Goal: Check status: Check status

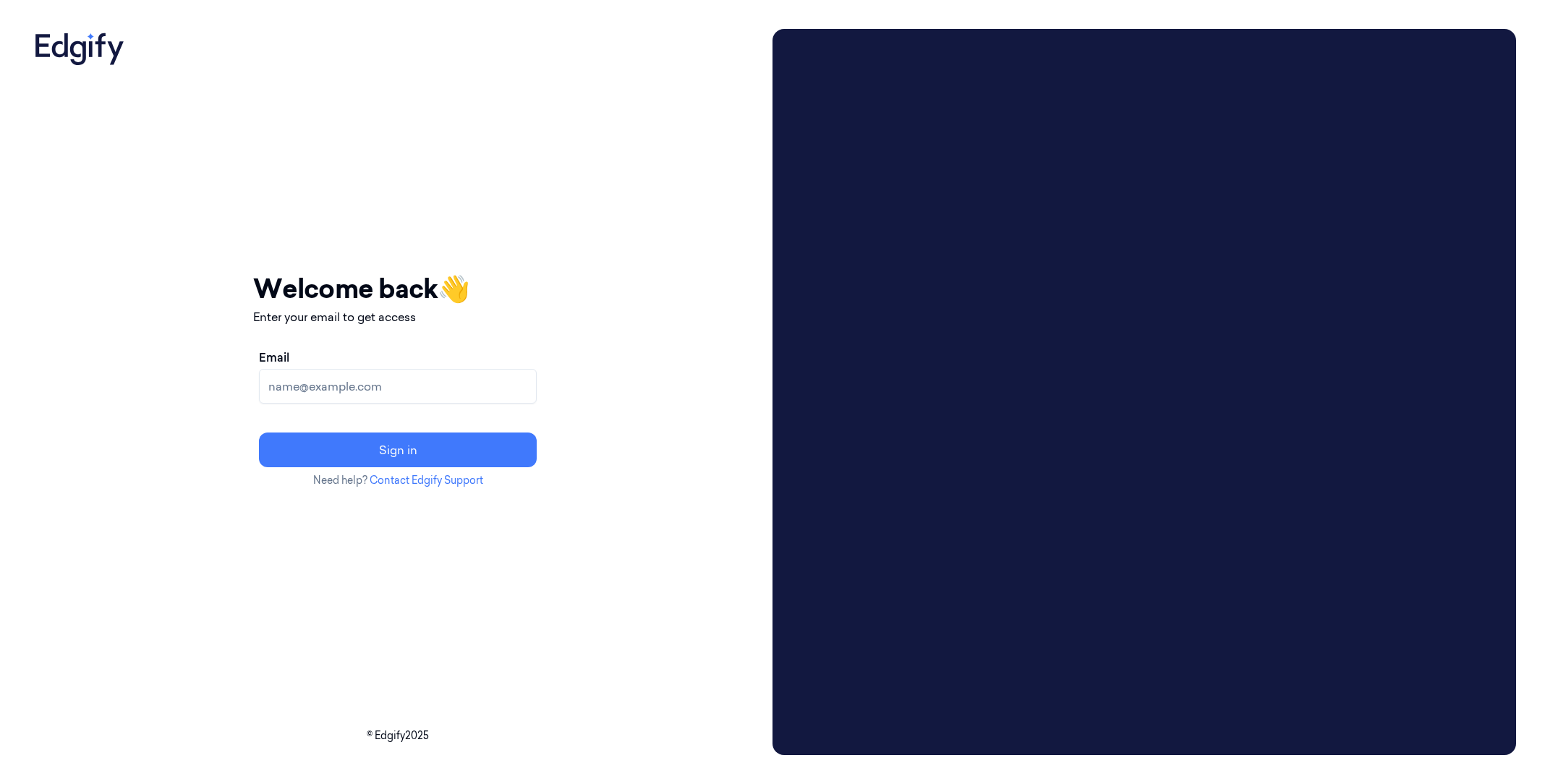
click at [496, 391] on input "Email" at bounding box center [398, 386] width 278 height 35
type input "[PERSON_NAME][EMAIL_ADDRESS][PERSON_NAME][DOMAIN_NAME]"
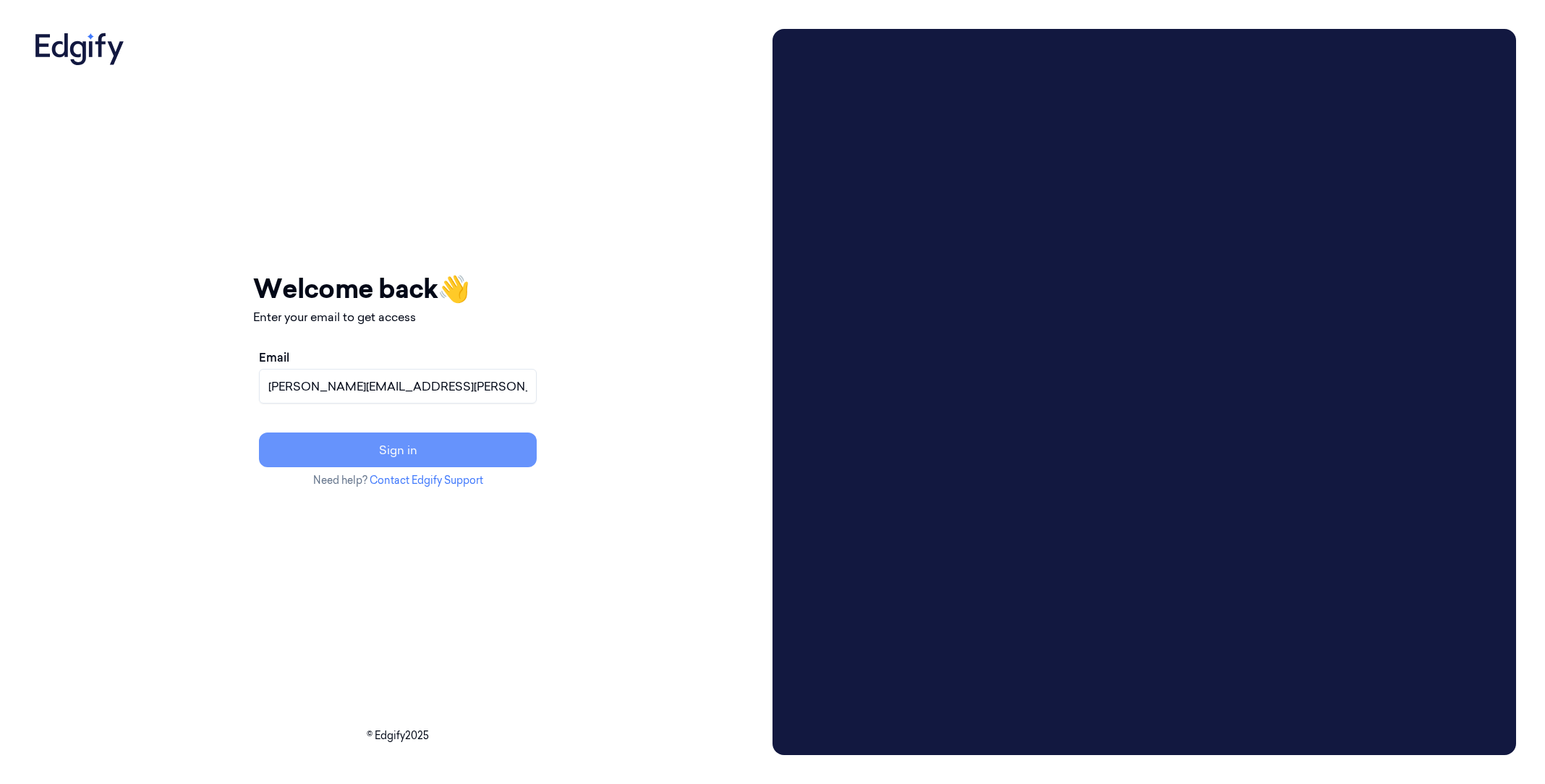
click at [493, 447] on button "Sign in" at bounding box center [398, 450] width 278 height 35
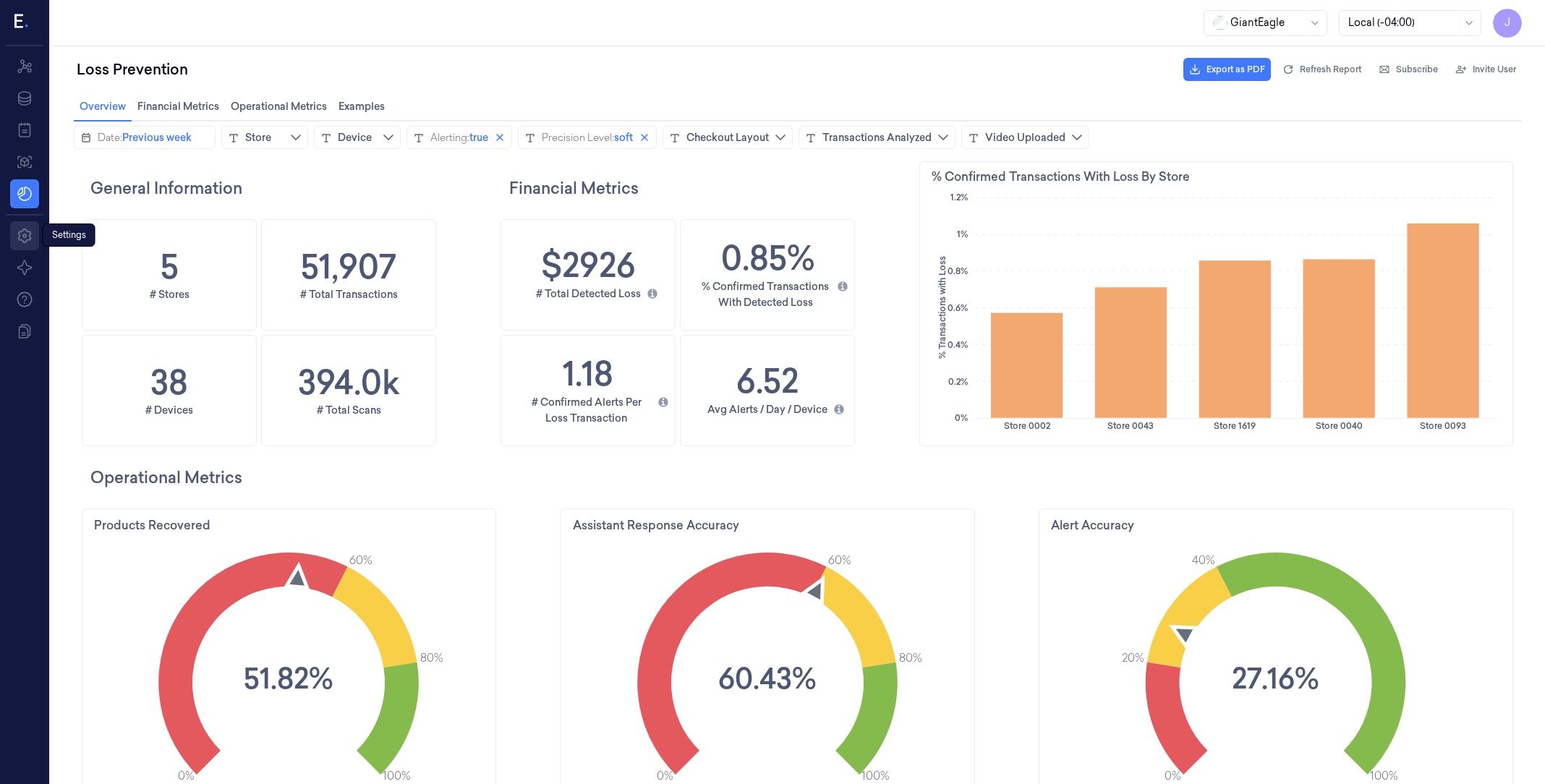
click at [30, 243] on icon at bounding box center [25, 236] width 17 height 17
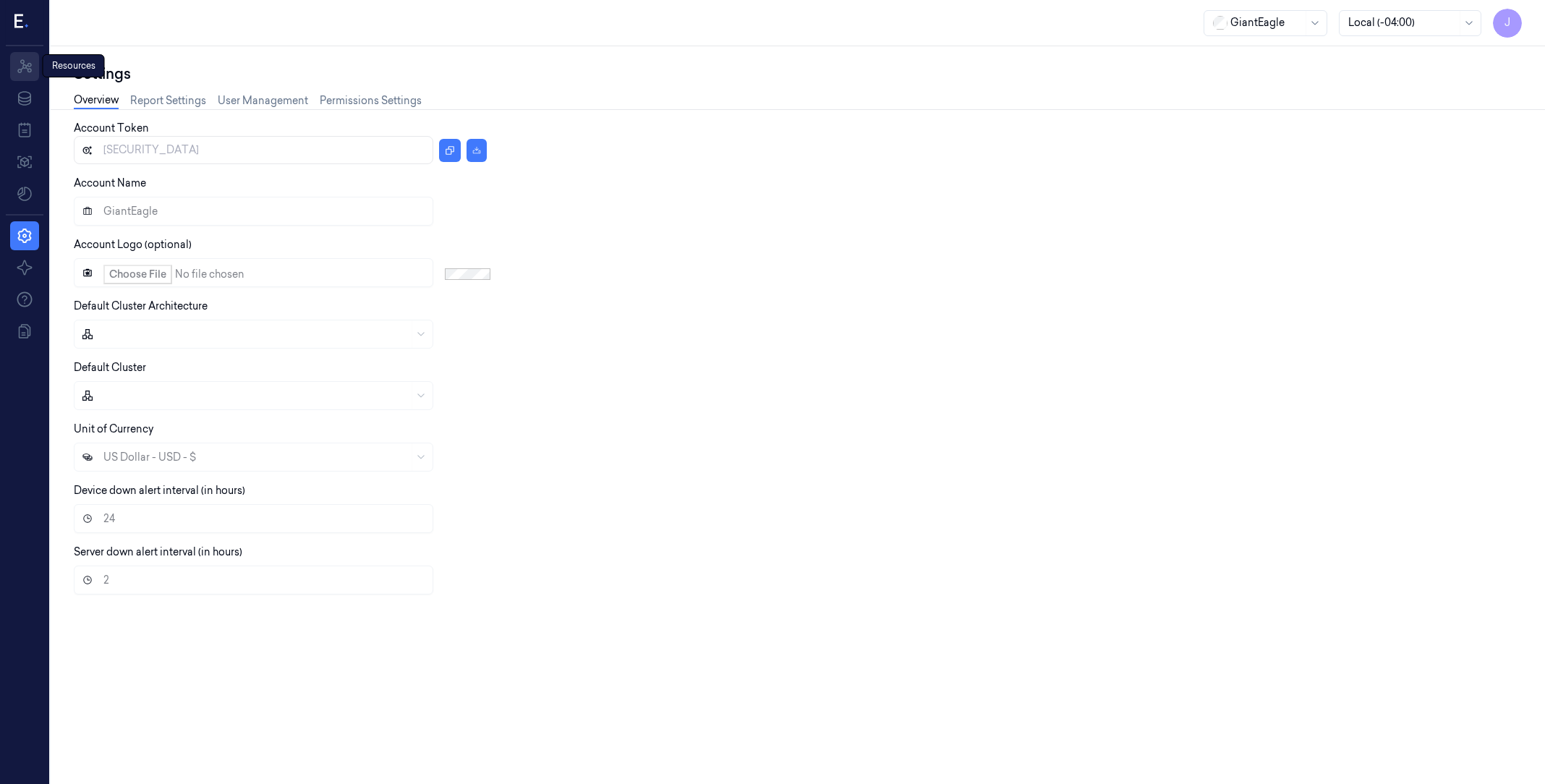
click at [25, 72] on icon at bounding box center [25, 67] width 17 height 17
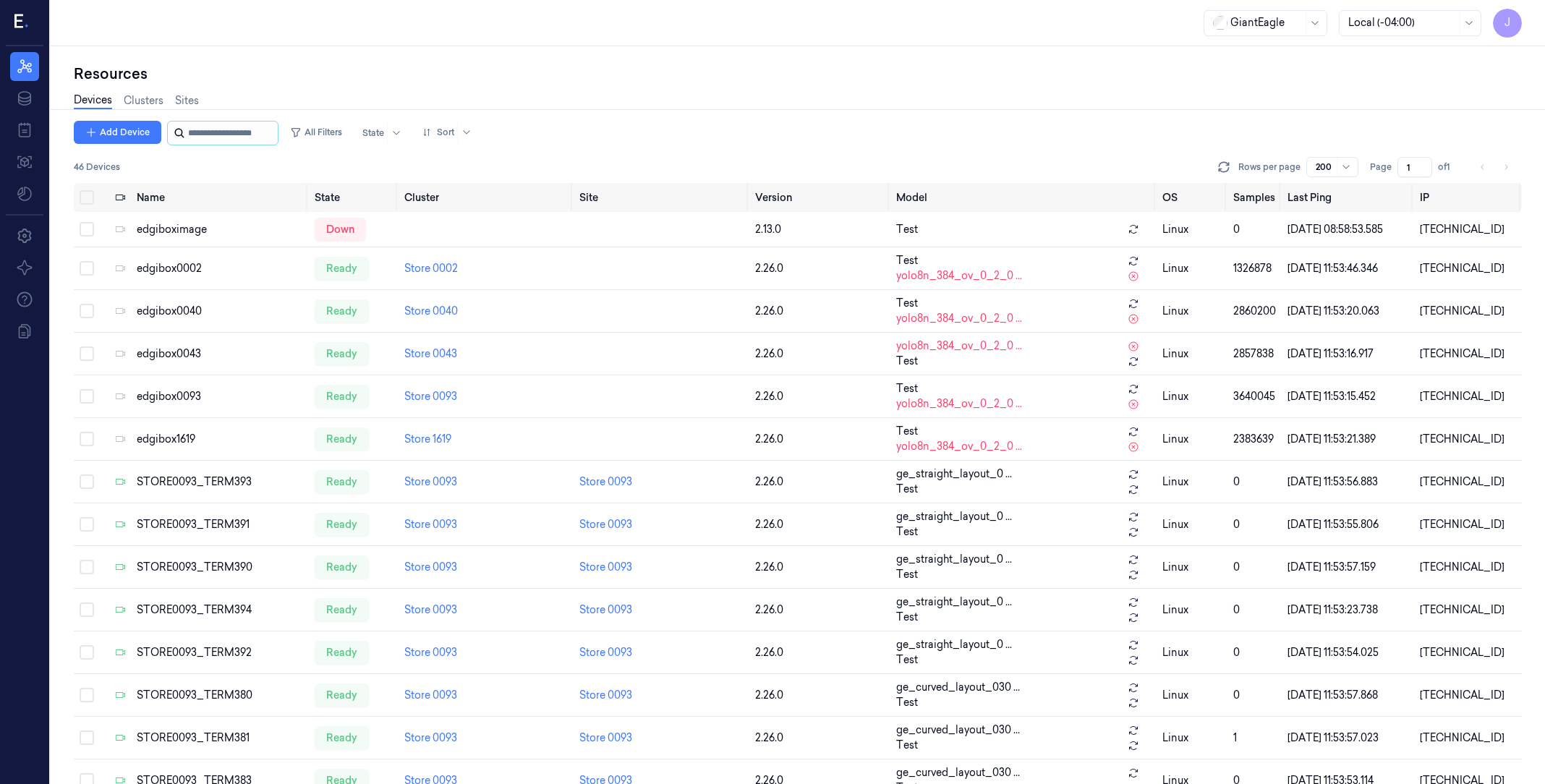
click at [217, 122] on input "string" at bounding box center [231, 133] width 87 height 23
type input "****"
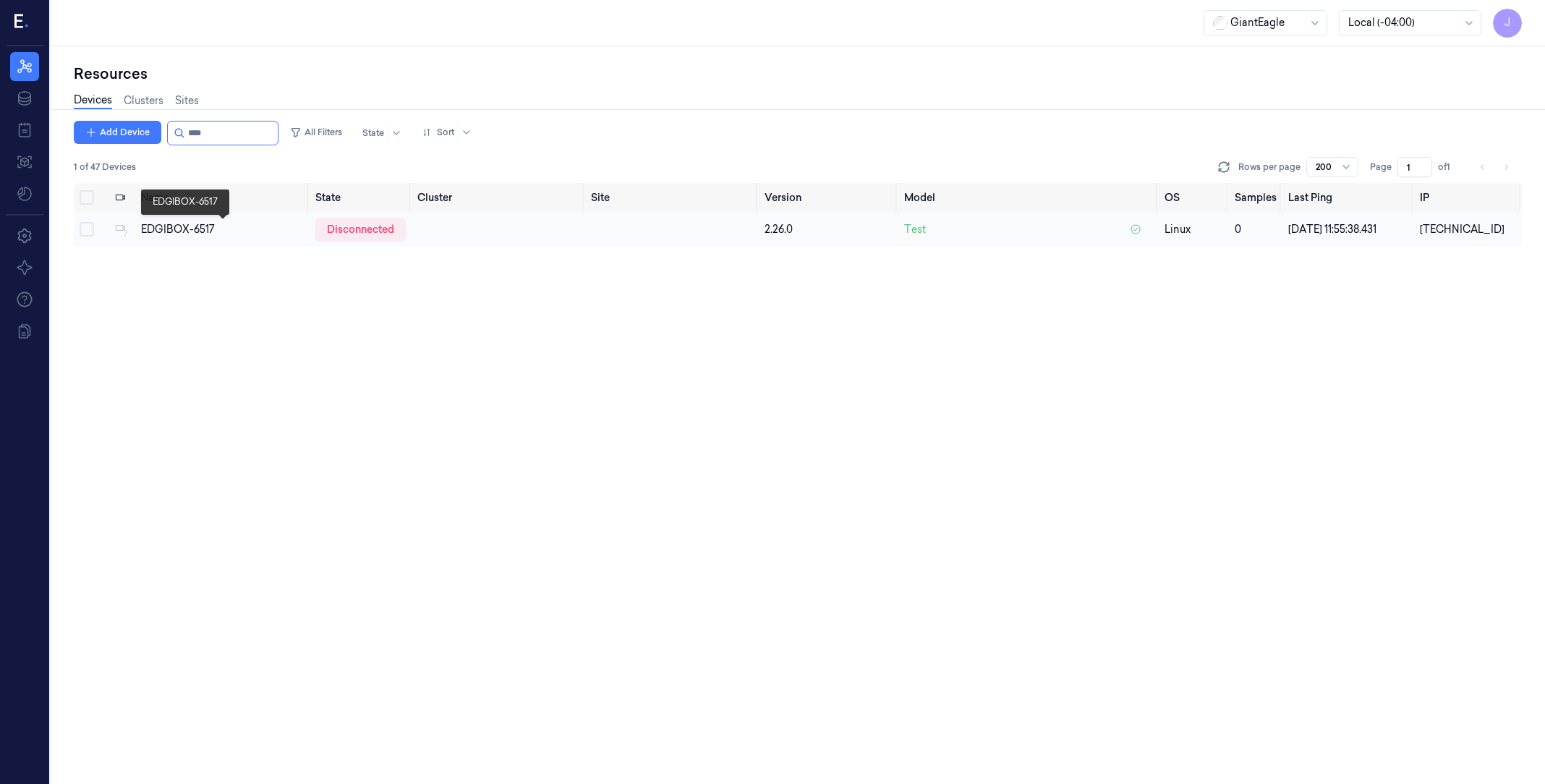
click at [204, 234] on div "EDGIBOX-6517" at bounding box center [223, 230] width 163 height 16
